Goal: Communication & Community: Connect with others

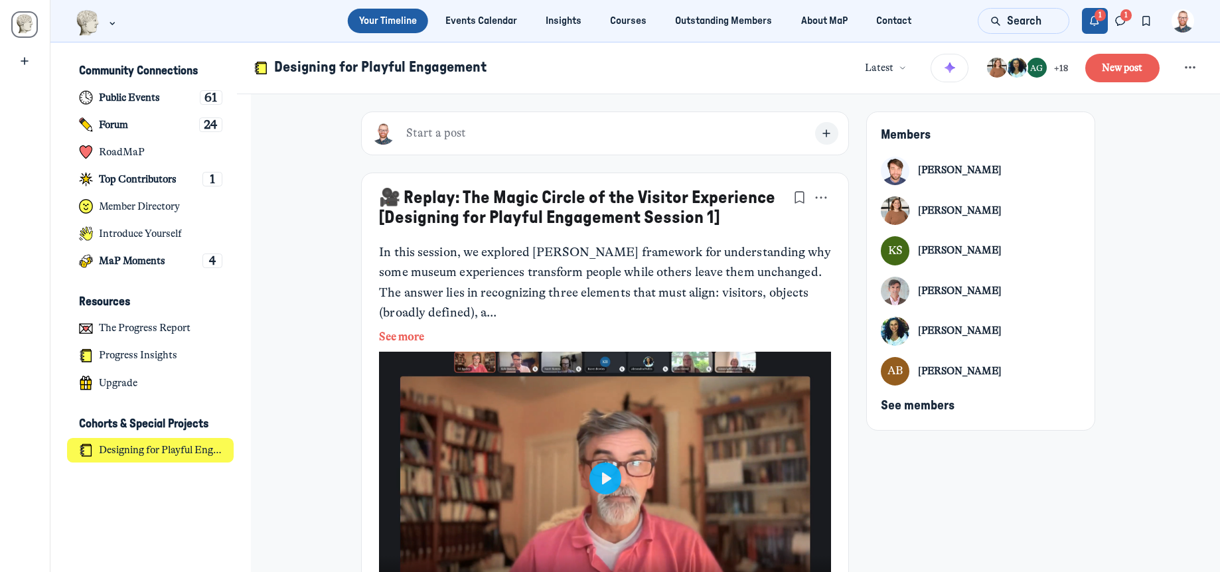
click at [1102, 23] on button "Notifications" at bounding box center [1095, 21] width 26 height 26
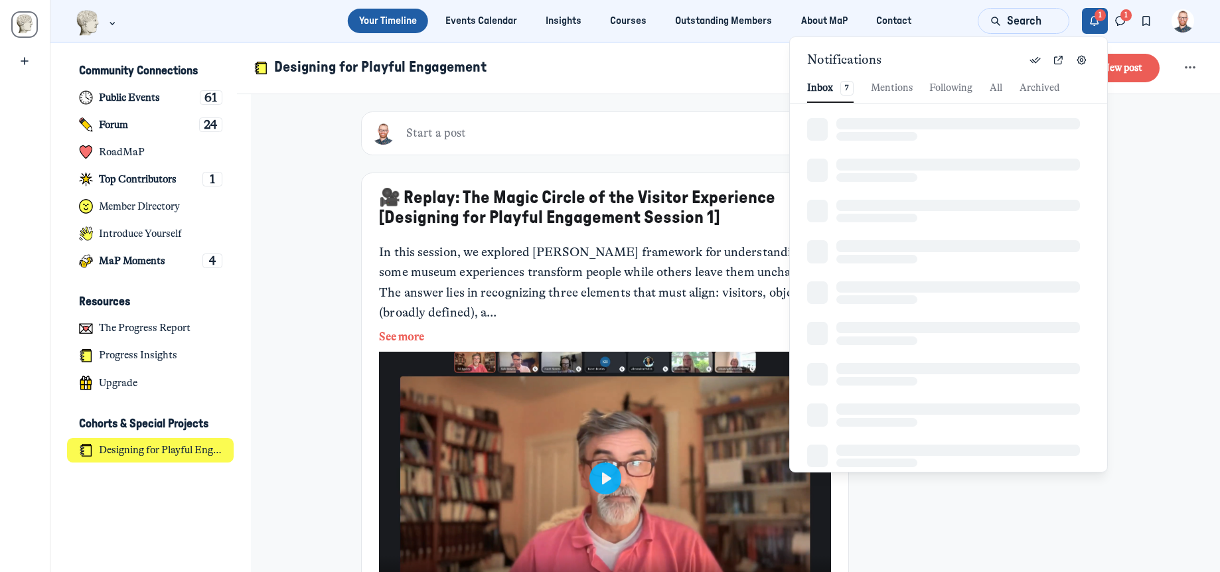
scroll to position [1806, 2845]
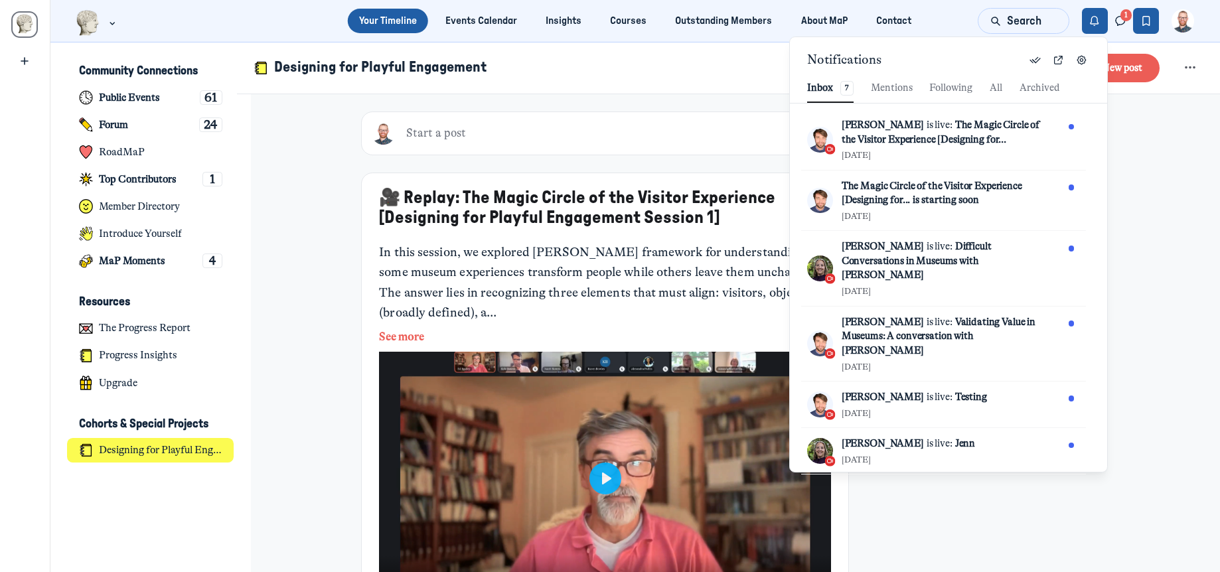
click at [1137, 22] on button "Bookmarks" at bounding box center [1146, 21] width 26 height 26
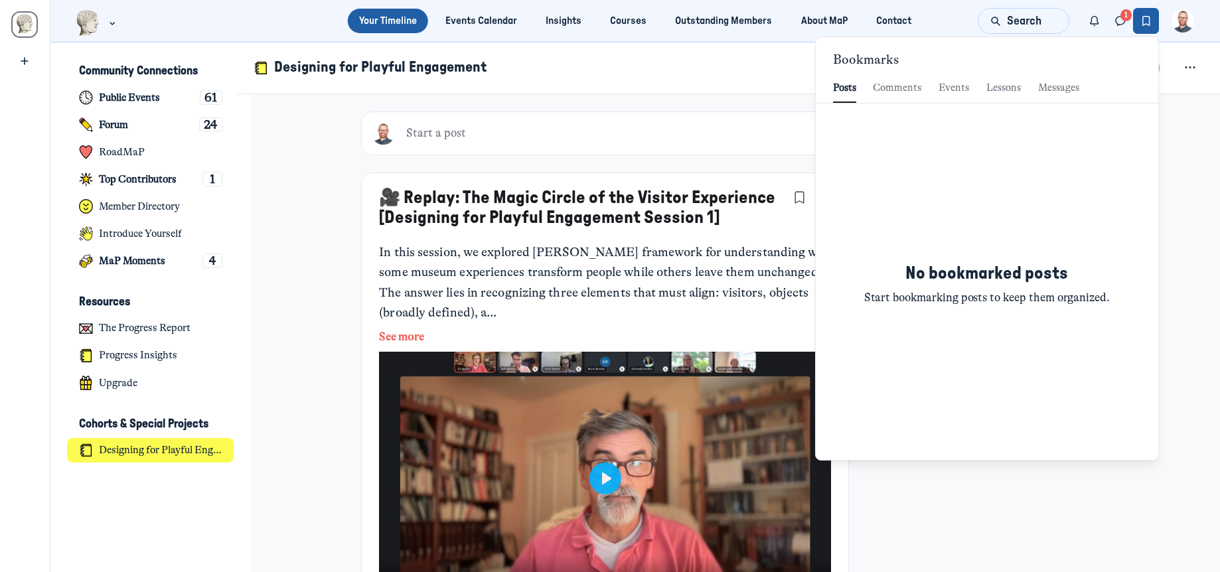
scroll to position [1806, 3092]
click at [1121, 23] on icon "Direct messages" at bounding box center [1120, 21] width 13 height 15
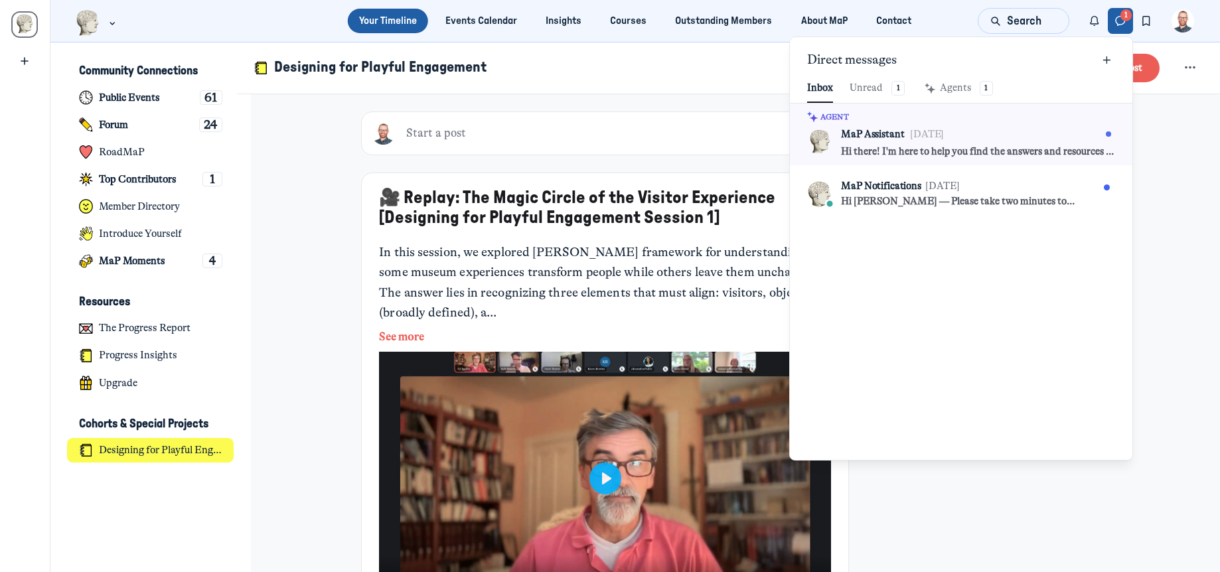
click at [1121, 23] on icon "Direct messages" at bounding box center [1120, 21] width 13 height 15
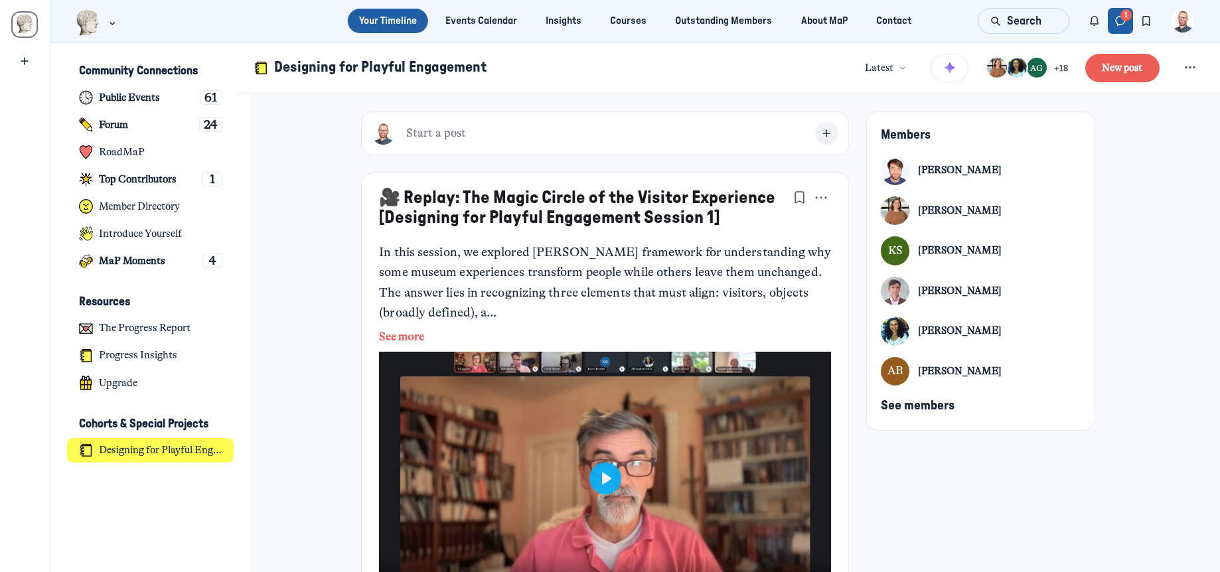
click at [1120, 24] on icon "Direct messages" at bounding box center [1120, 21] width 13 height 15
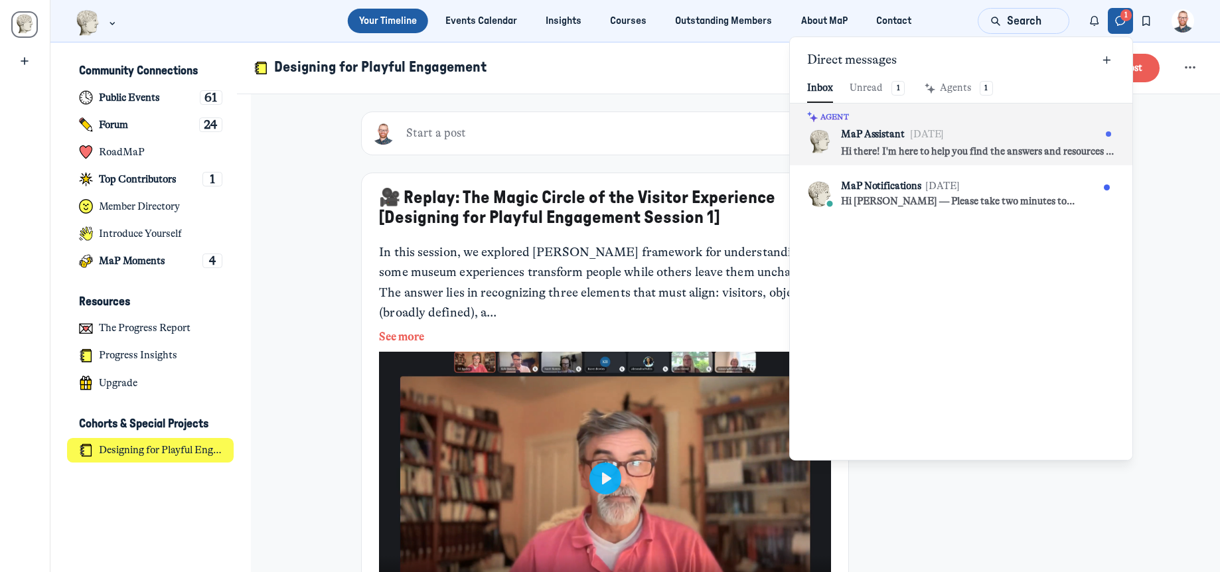
click at [1005, 132] on div at bounding box center [1032, 134] width 165 height 11
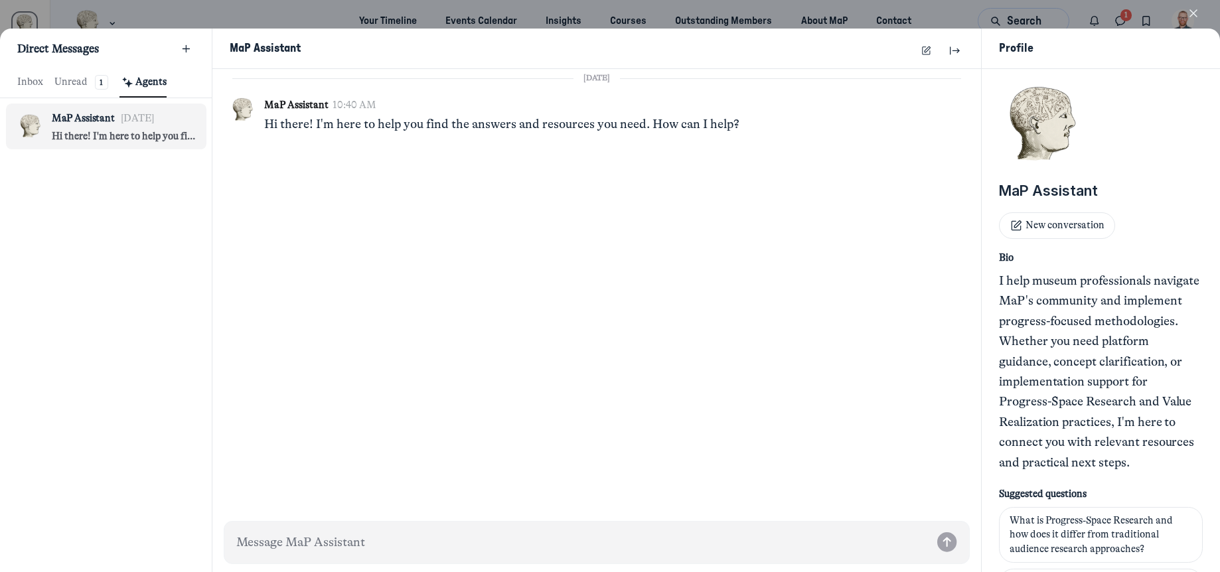
scroll to position [1806, 2504]
click at [1193, 12] on icon "button" at bounding box center [1193, 13] width 13 height 13
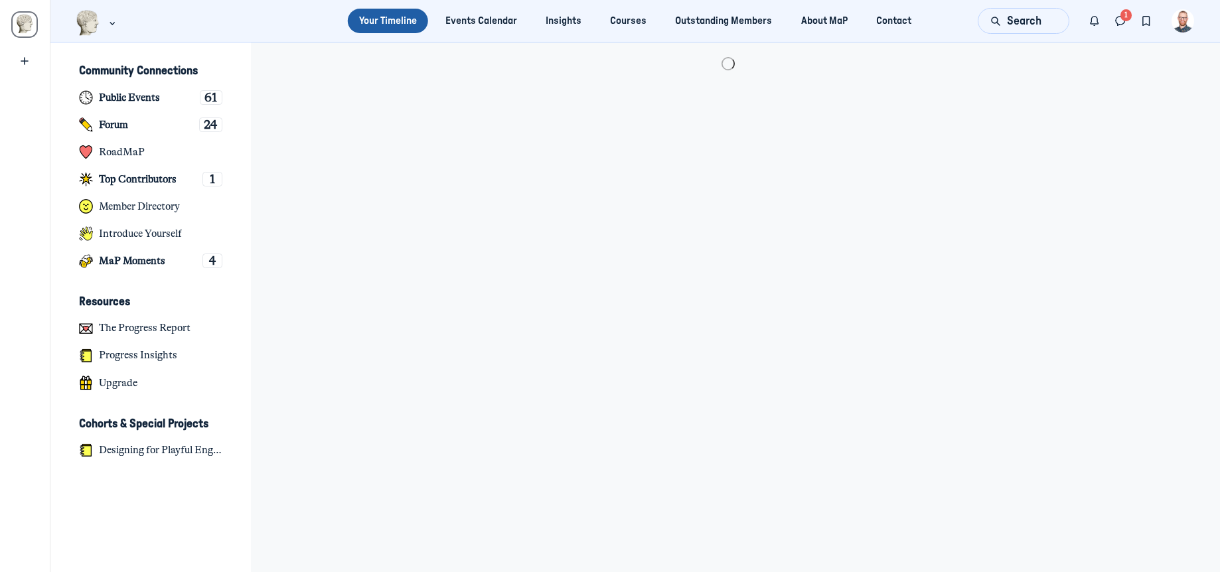
scroll to position [4063, 2609]
click at [1121, 23] on icon "Direct messages" at bounding box center [1120, 21] width 13 height 15
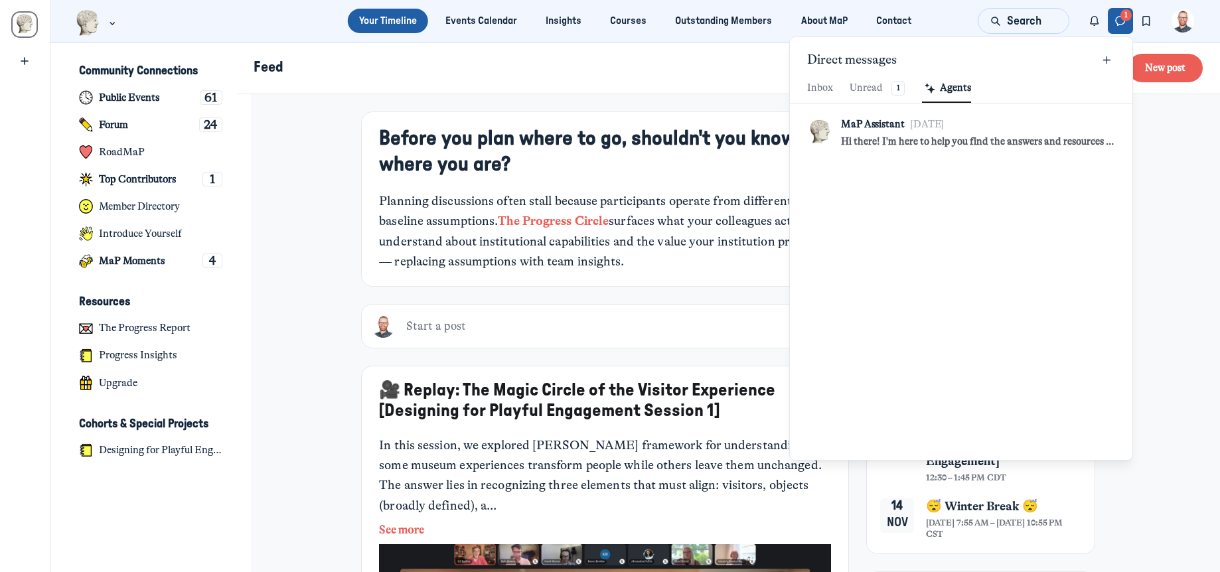
scroll to position [1806, 3092]
click at [882, 93] on div "Unread 1" at bounding box center [876, 88] width 55 height 15
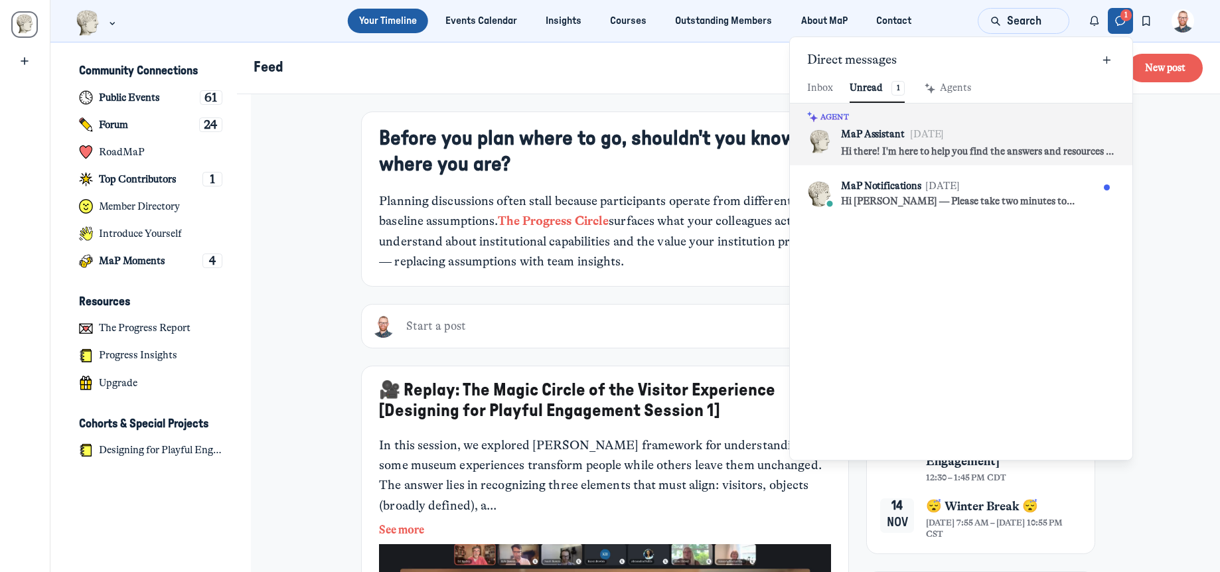
click at [1098, 152] on p "Hi there! I'm here to help you find the answers and resources you need. How can…" at bounding box center [978, 152] width 274 height 15
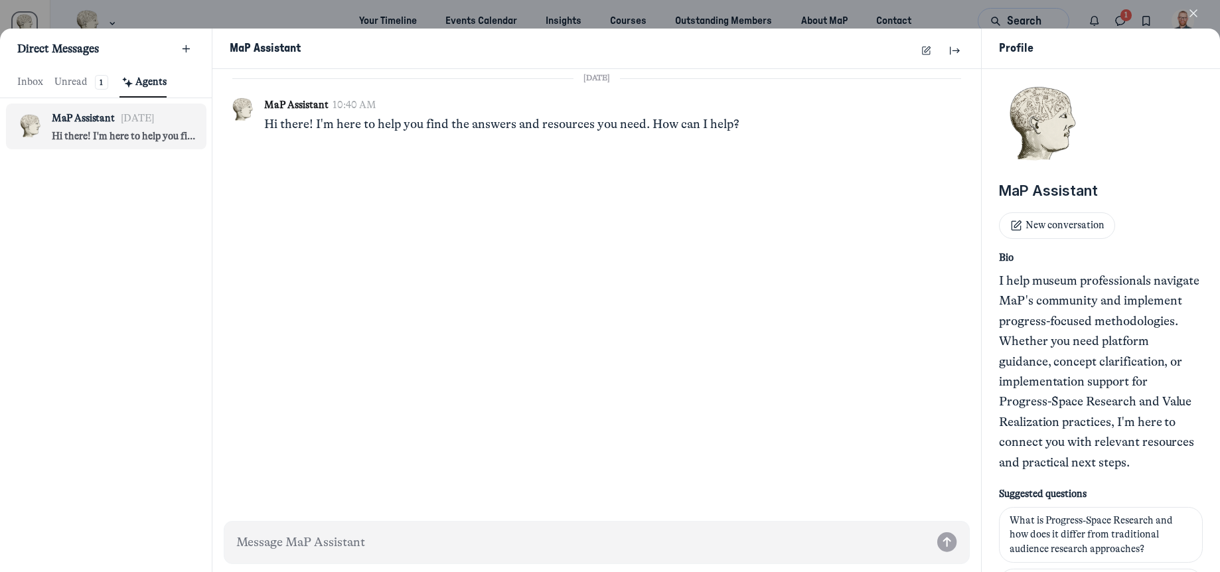
scroll to position [1806, 2504]
drag, startPoint x: 92, startPoint y: 128, endPoint x: 75, endPoint y: 135, distance: 18.1
click at [75, 135] on p "Hi there! I'm here to help you find the answers and resources you need. How can…" at bounding box center [123, 136] width 143 height 15
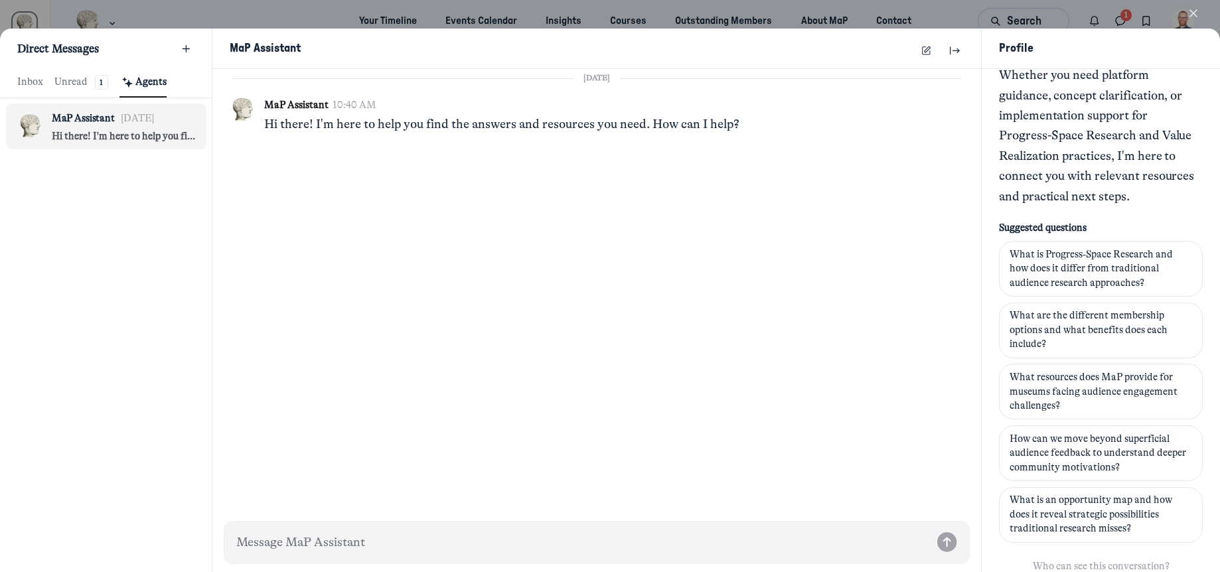
scroll to position [273, 0]
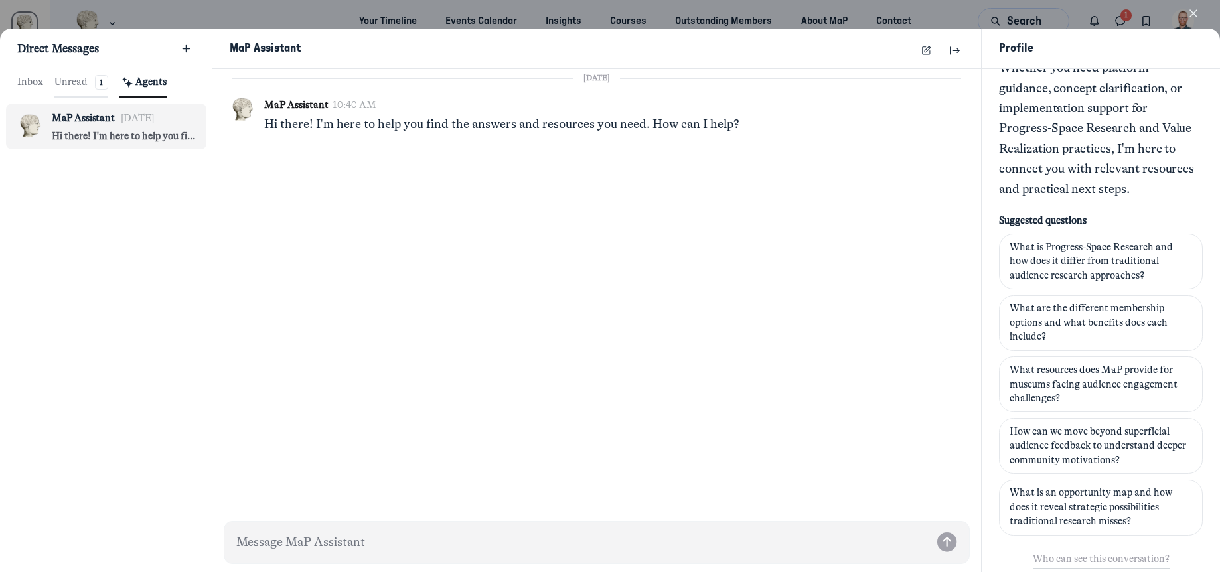
click at [92, 83] on div "Unread 1" at bounding box center [81, 82] width 54 height 15
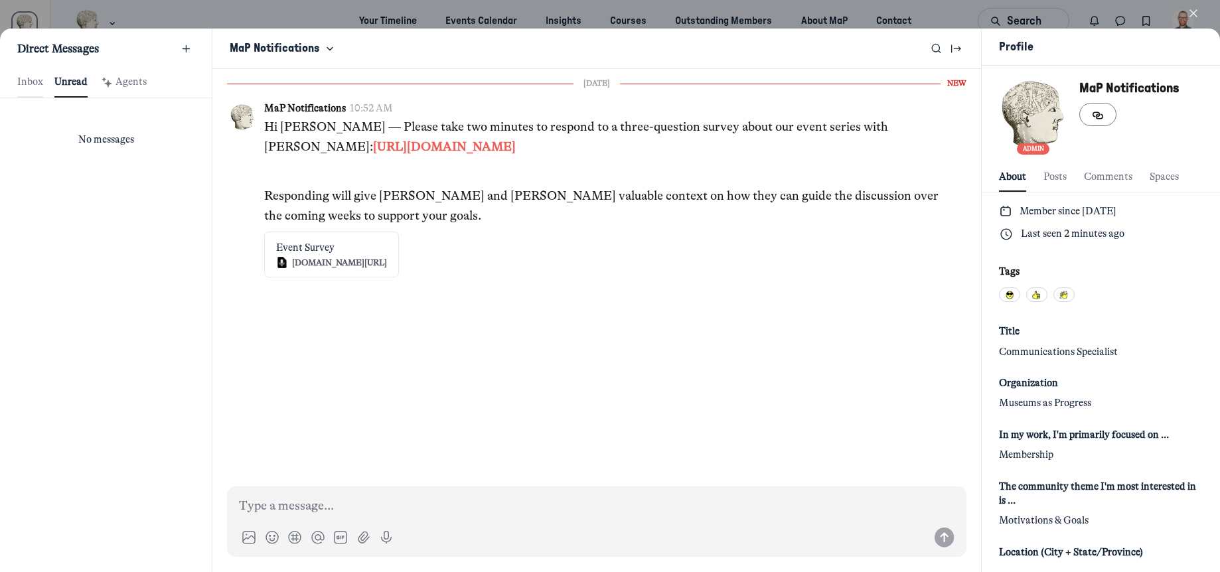
click at [17, 79] on span "Inbox" at bounding box center [30, 82] width 26 height 15
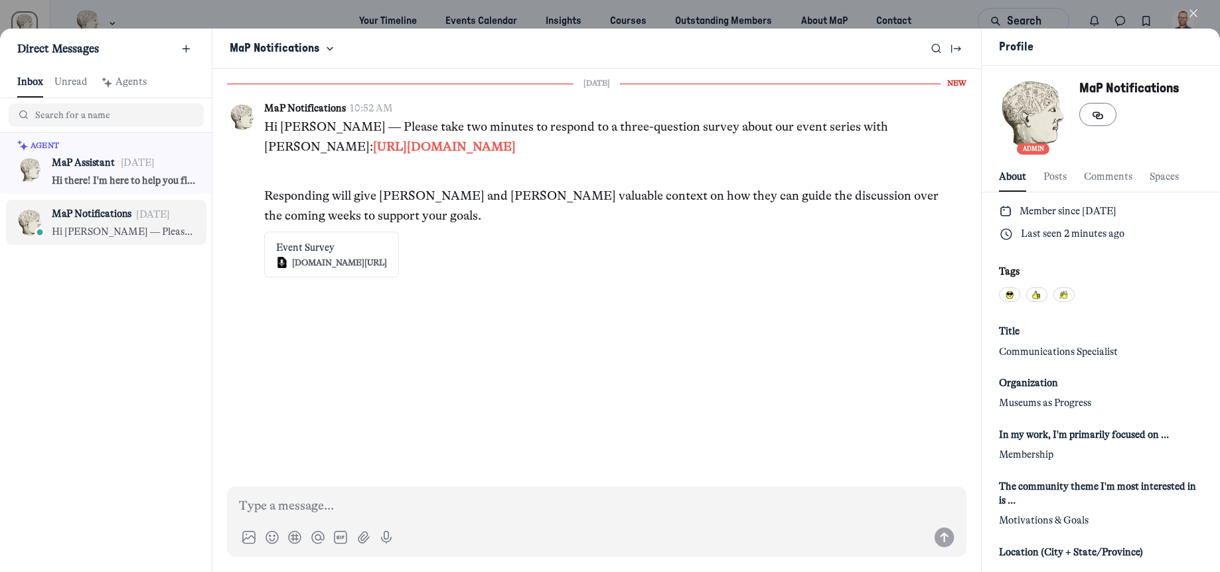
click at [1190, 17] on icon "button" at bounding box center [1193, 13] width 13 height 13
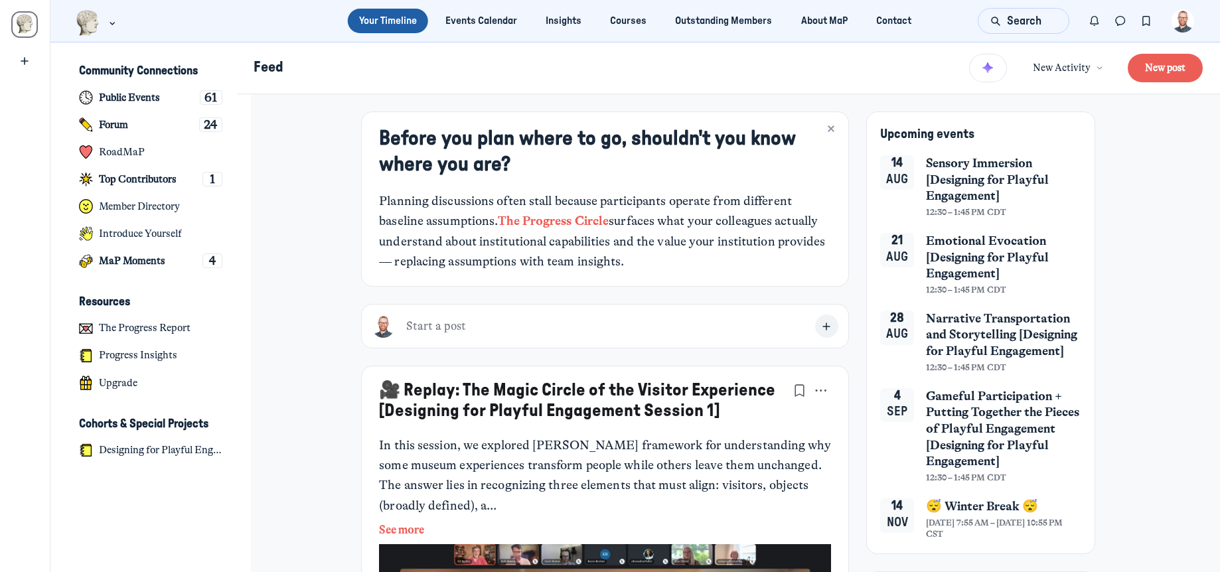
scroll to position [4063, 2609]
